Goal: Task Accomplishment & Management: Complete application form

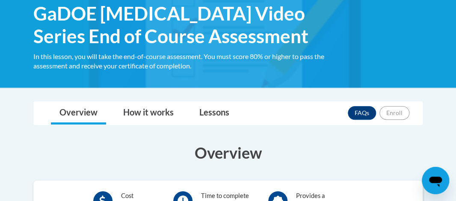
scroll to position [139, 0]
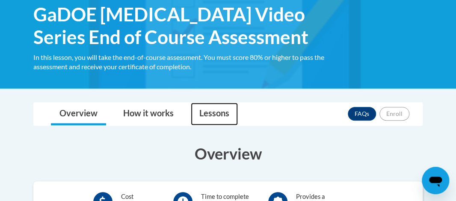
click at [213, 114] on link "Lessons" at bounding box center [214, 114] width 47 height 23
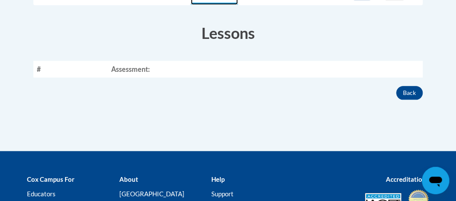
scroll to position [261, 0]
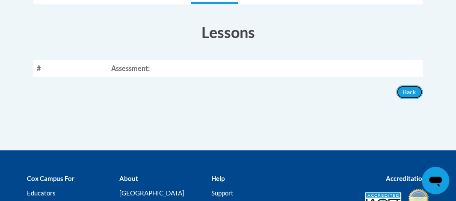
click at [414, 93] on button "Back" at bounding box center [409, 92] width 27 height 14
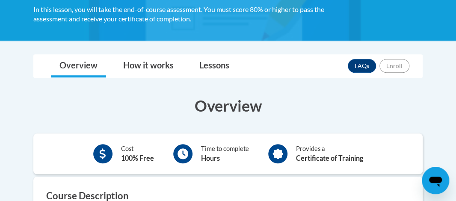
scroll to position [179, 0]
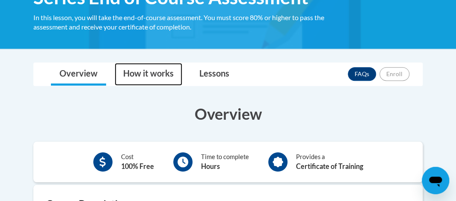
click at [151, 80] on link "How it works" at bounding box center [149, 74] width 68 height 23
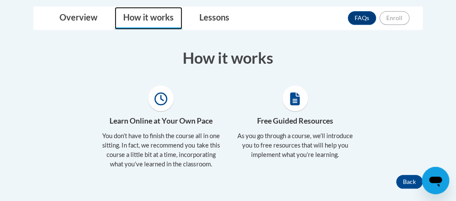
scroll to position [224, 0]
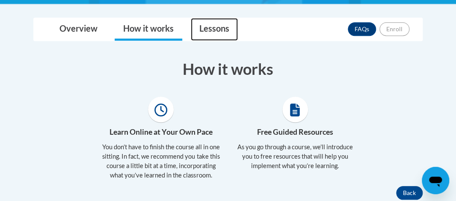
click at [221, 30] on link "Lessons" at bounding box center [214, 29] width 47 height 23
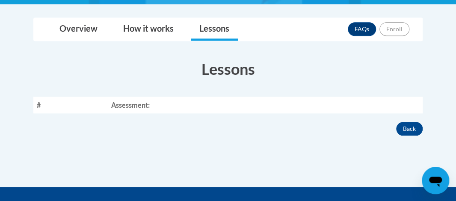
click at [152, 104] on th "Assessment:" at bounding box center [265, 105] width 315 height 17
click at [38, 105] on th "#" at bounding box center [70, 105] width 74 height 17
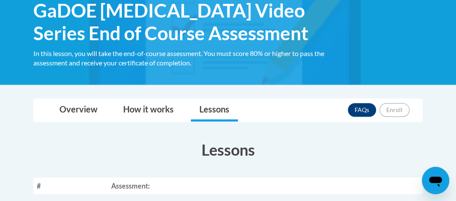
scroll to position [0, 0]
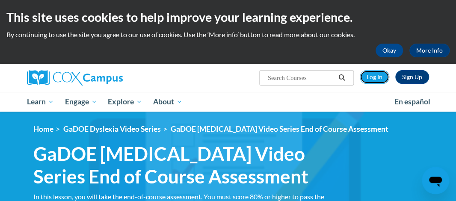
click at [373, 76] on link "Log In" at bounding box center [375, 77] width 30 height 14
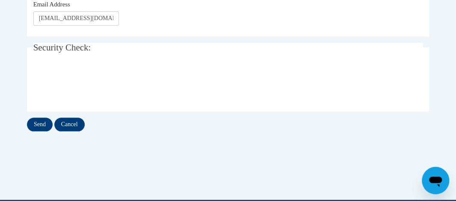
scroll to position [255, 0]
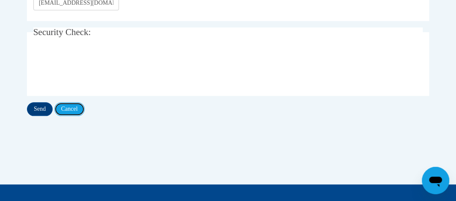
click at [68, 109] on input "Cancel" at bounding box center [69, 109] width 30 height 14
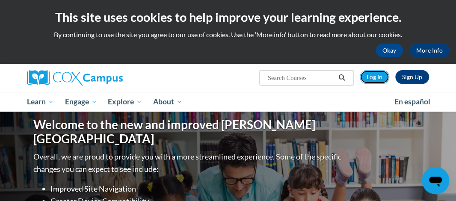
click at [375, 80] on link "Log In" at bounding box center [375, 77] width 30 height 14
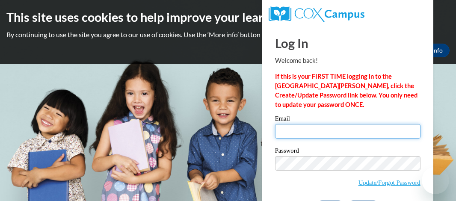
click at [333, 134] on input "Email" at bounding box center [347, 131] width 145 height 15
type input "[EMAIL_ADDRESS][DOMAIN_NAME]"
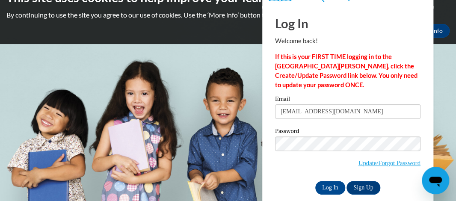
scroll to position [32, 0]
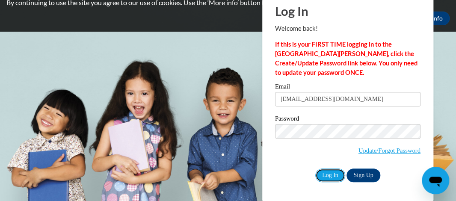
click at [330, 179] on input "Log In" at bounding box center [330, 176] width 30 height 14
click at [328, 175] on input "Log In" at bounding box center [330, 176] width 30 height 14
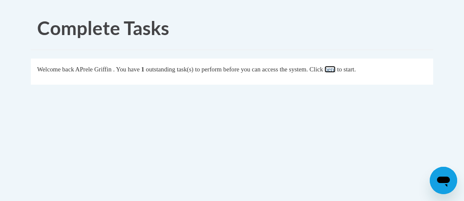
click at [335, 66] on link "here" at bounding box center [329, 69] width 11 height 7
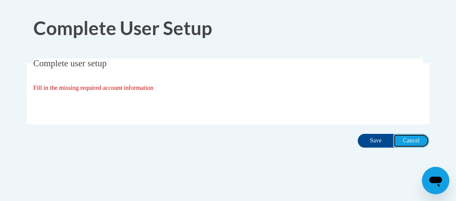
click at [417, 142] on input "Cancel" at bounding box center [411, 141] width 36 height 14
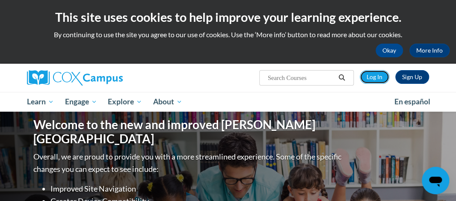
click at [373, 76] on link "Log In" at bounding box center [375, 77] width 30 height 14
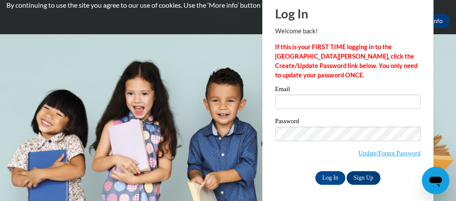
scroll to position [32, 0]
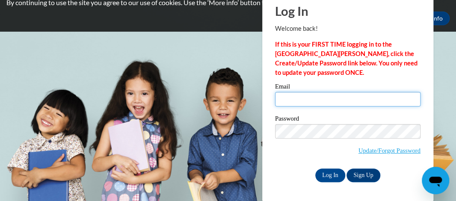
type input "[EMAIL_ADDRESS][DOMAIN_NAME]"
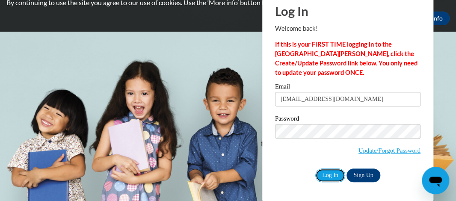
click at [331, 175] on input "Log In" at bounding box center [330, 176] width 30 height 14
click at [328, 171] on input "Log In" at bounding box center [330, 176] width 30 height 14
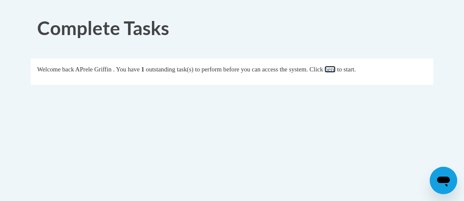
click at [335, 70] on link "here" at bounding box center [329, 69] width 11 height 7
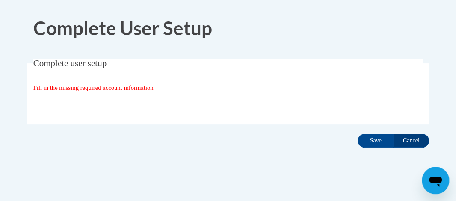
click at [123, 81] on fieldset "Complete user setup Fill in the missing required account information User Profi…" at bounding box center [228, 92] width 402 height 66
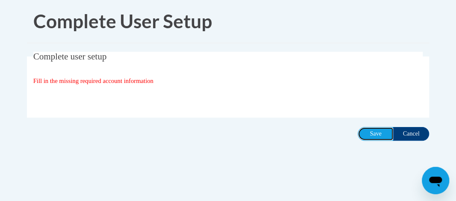
click at [376, 131] on input "Save" at bounding box center [376, 134] width 36 height 14
click at [376, 133] on input "Save" at bounding box center [376, 134] width 36 height 14
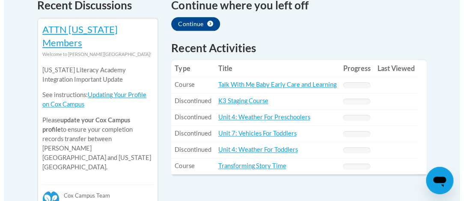
scroll to position [388, 0]
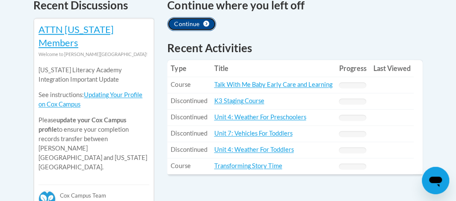
click at [204, 21] on icon "button" at bounding box center [206, 24] width 6 height 6
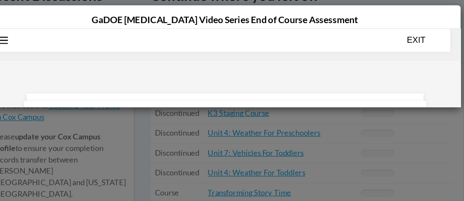
scroll to position [27, 0]
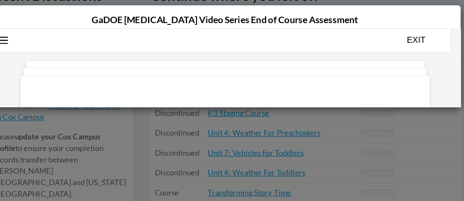
click at [80, 21] on h4 "GaDOE [MEDICAL_DATA] Video Series End of Course Assessment" at bounding box center [232, 24] width 372 height 11
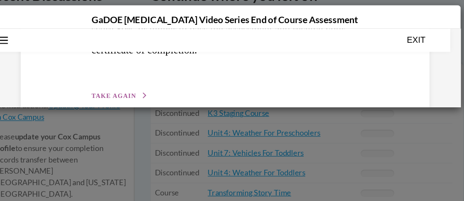
click at [87, 80] on span "TAKE AGAIN" at bounding box center [91, 83] width 36 height 6
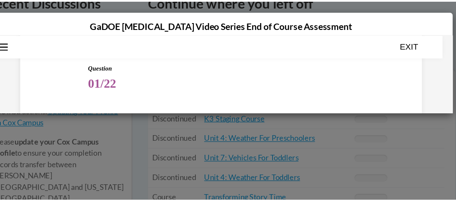
scroll to position [388, 0]
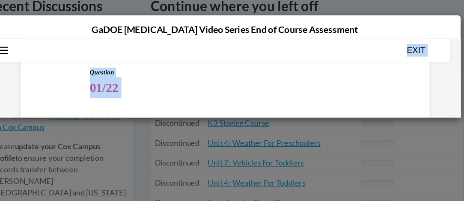
drag, startPoint x: 293, startPoint y: 101, endPoint x: 290, endPoint y: 120, distance: 18.9
click at [290, 103] on html "SKIP TO STEP Audio transcript EXIT GaDOE Dyslexia Video Series End of Course As…" at bounding box center [181, 70] width 385 height 64
drag, startPoint x: 340, startPoint y: 113, endPoint x: 365, endPoint y: 121, distance: 25.6
click at [365, 121] on div "GaDOE [MEDICAL_DATA] Video Series End of Course Assessment" at bounding box center [232, 100] width 464 height 201
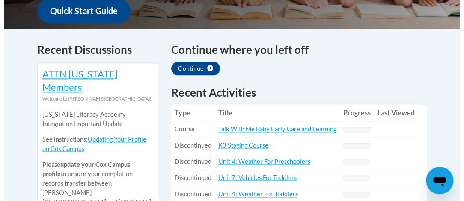
scroll to position [347, 0]
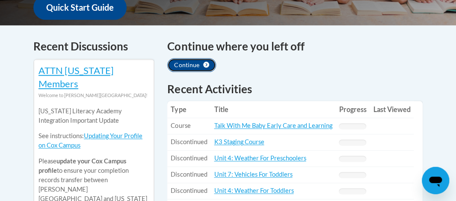
click at [196, 58] on button "Continue" at bounding box center [191, 65] width 49 height 14
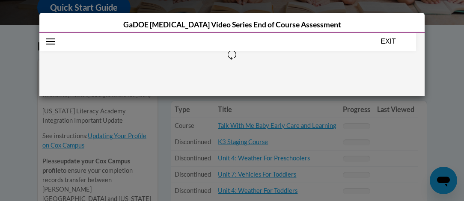
scroll to position [374, 0]
click at [229, 71] on span "TAKE AGAIN" at bounding box center [232, 73] width 30 height 5
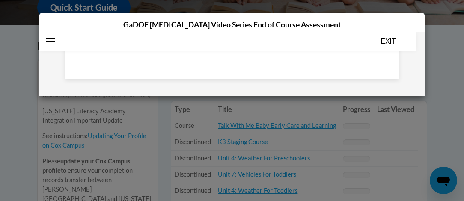
scroll to position [123, 0]
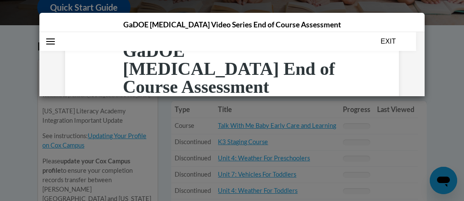
click at [51, 40] on icon "Open navigation menu" at bounding box center [50, 41] width 9 height 6
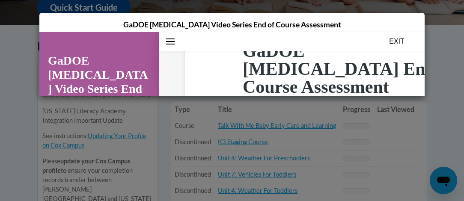
click at [80, 55] on link "GaDOE [MEDICAL_DATA] Video Series End of Course Assessment" at bounding box center [99, 88] width 103 height 71
click at [76, 55] on link "GaDOE [MEDICAL_DATA] Video Series End of Course Assessment" at bounding box center [99, 88] width 103 height 71
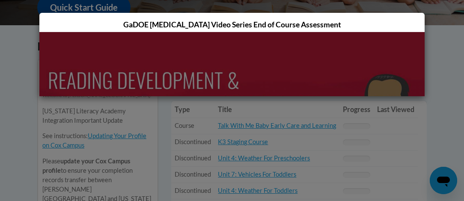
click at [228, 83] on div at bounding box center [231, 153] width 385 height 243
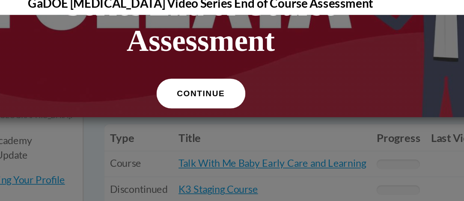
click at [91, 62] on span "CONTINUE" at bounding box center [88, 65] width 30 height 6
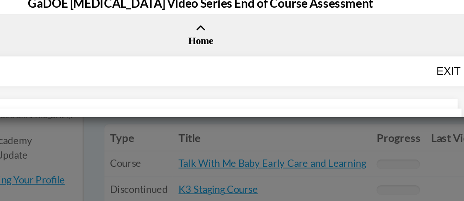
scroll to position [347, 0]
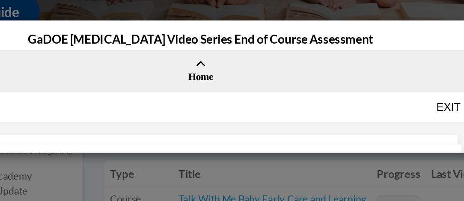
click at [86, 60] on icon at bounding box center [88, 59] width 7 height 6
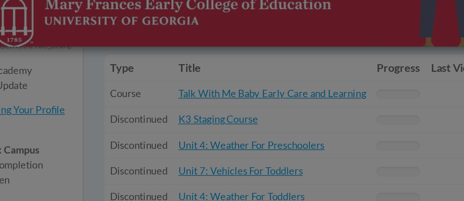
scroll to position [347, 0]
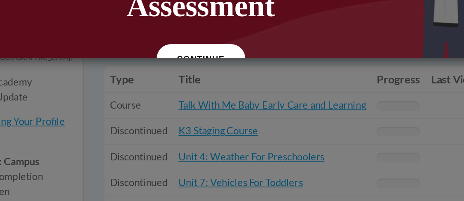
scroll to position [108, 0]
click at [83, 18] on span "CONTINUE" at bounding box center [88, 21] width 30 height 6
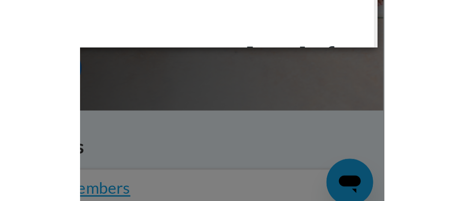
scroll to position [347, 0]
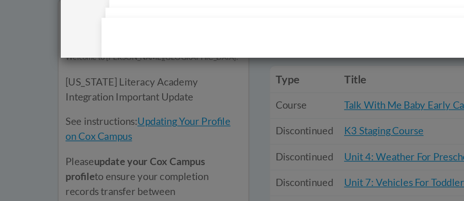
click at [115, 9] on div "Step 1 of 1 GaDOE Dyslexia End of Course Assessment You will now take the end-o…" at bounding box center [253, 134] width 334 height 278
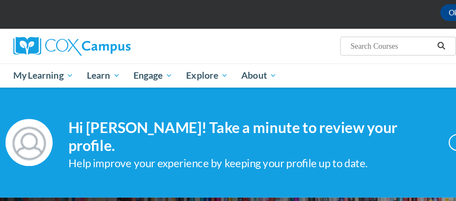
scroll to position [39, 0]
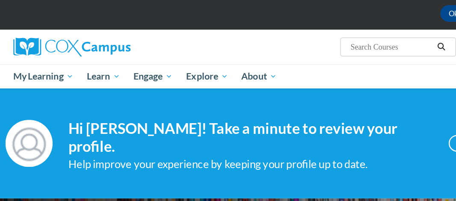
click at [58, 62] on span "My Learning" at bounding box center [51, 62] width 49 height 10
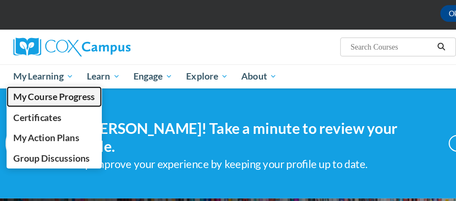
click at [76, 80] on span "My Course Progress" at bounding box center [60, 78] width 67 height 9
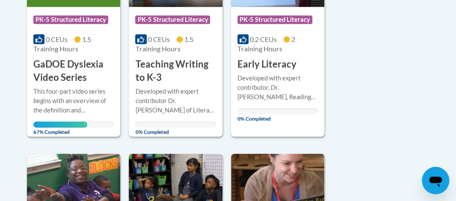
scroll to position [317, 0]
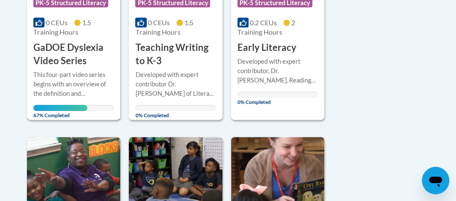
click at [60, 50] on h3 "GaDOE Dyslexia Video Series" at bounding box center [73, 54] width 80 height 27
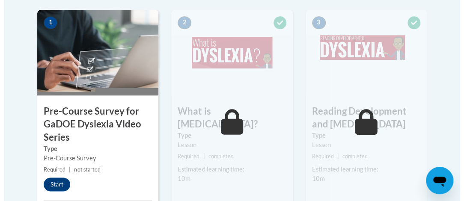
scroll to position [293, 0]
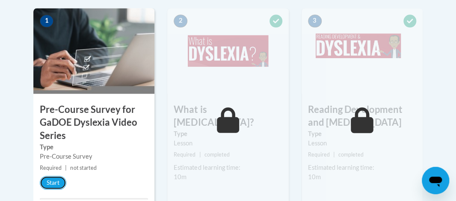
click at [55, 178] on button "Start" at bounding box center [53, 183] width 27 height 14
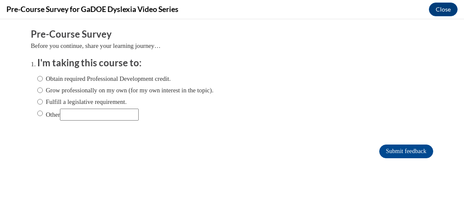
scroll to position [0, 0]
click at [37, 74] on input "Obtain required Professional Development credit." at bounding box center [40, 78] width 6 height 9
radio input "true"
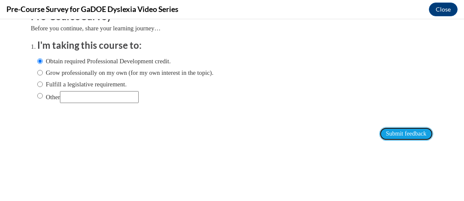
click at [408, 127] on input "Submit feedback" at bounding box center [406, 134] width 54 height 14
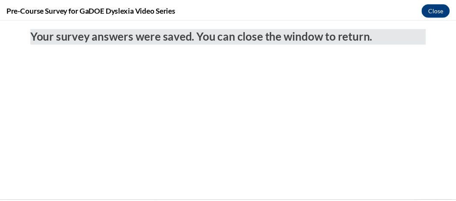
scroll to position [0, 0]
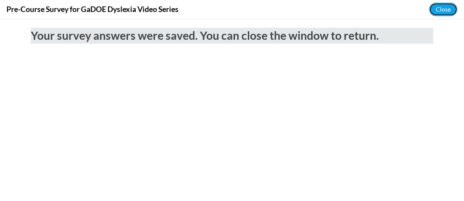
click at [443, 12] on button "Close" at bounding box center [443, 10] width 29 height 14
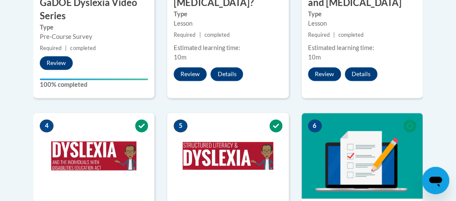
scroll to position [411, 0]
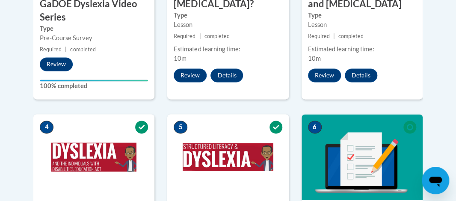
click at [17, 123] on body "This site uses cookies to help improve your learning experience. By continuing …" at bounding box center [228, 80] width 456 height 982
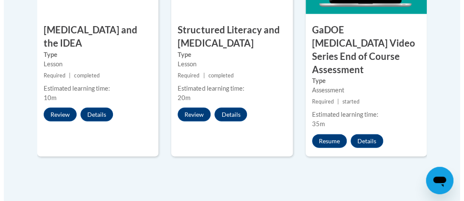
scroll to position [598, 0]
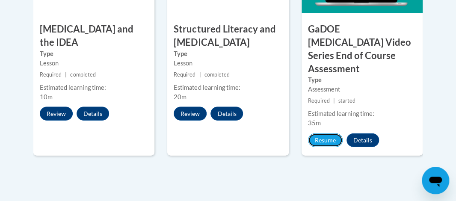
click at [326, 133] on button "Resume" at bounding box center [325, 140] width 35 height 14
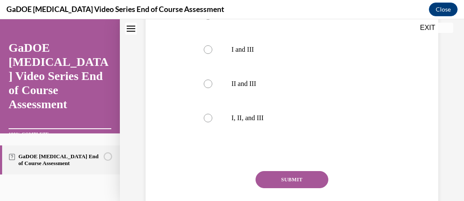
scroll to position [326, 0]
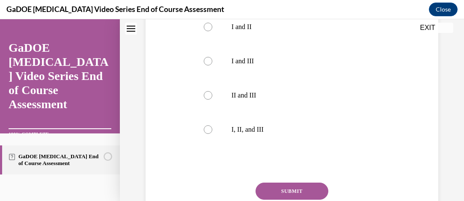
click at [204, 134] on label "I, II, and III" at bounding box center [292, 129] width 194 height 34
click at [204, 134] on input "I, II, and III" at bounding box center [208, 129] width 9 height 9
radio input "true"
click at [308, 192] on button "SUBMIT" at bounding box center [291, 191] width 73 height 17
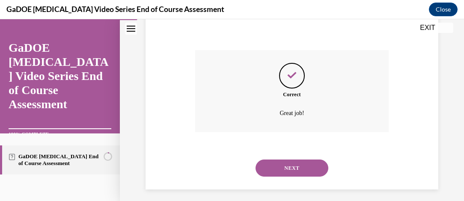
scroll to position [464, 0]
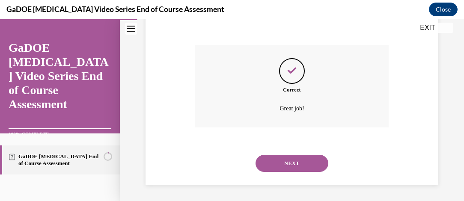
click at [299, 164] on button "NEXT" at bounding box center [291, 163] width 73 height 17
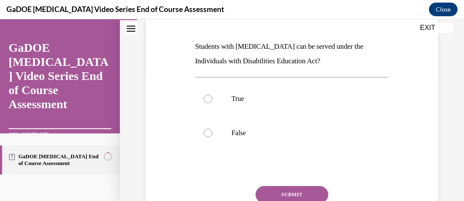
scroll to position [125, 0]
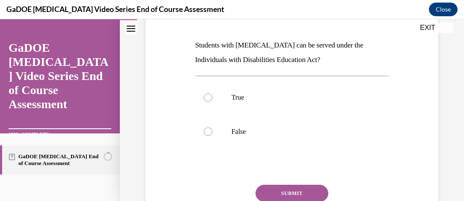
click at [205, 98] on div at bounding box center [208, 97] width 9 height 9
click at [205, 98] on input "True" at bounding box center [208, 97] width 9 height 9
radio input "true"
click at [311, 199] on button "SUBMIT" at bounding box center [291, 193] width 73 height 17
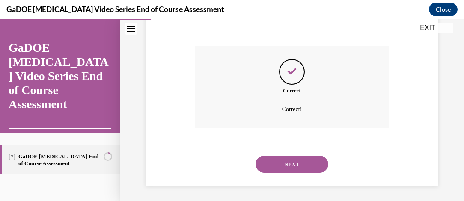
click at [305, 171] on button "NEXT" at bounding box center [291, 164] width 73 height 17
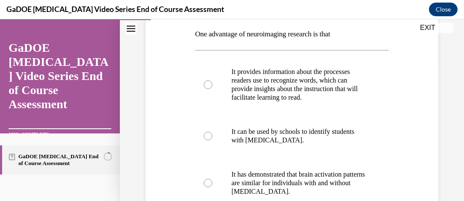
scroll to position [138, 0]
